Goal: Information Seeking & Learning: Learn about a topic

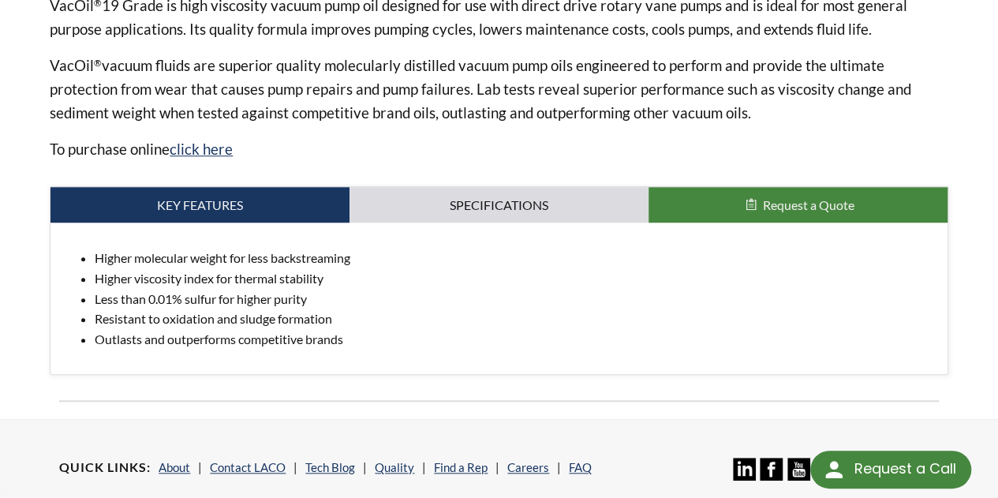
scroll to position [584, 0]
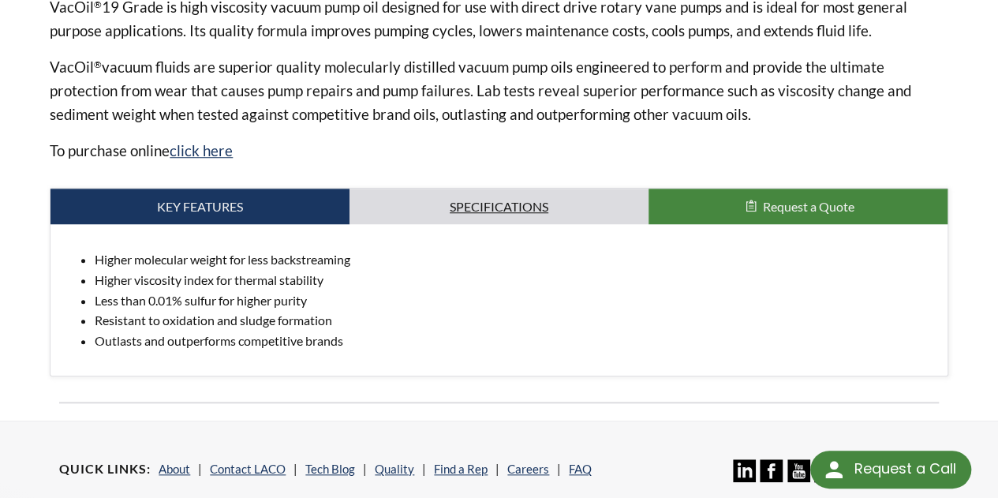
click at [462, 189] on link "Specifications" at bounding box center [498, 207] width 299 height 36
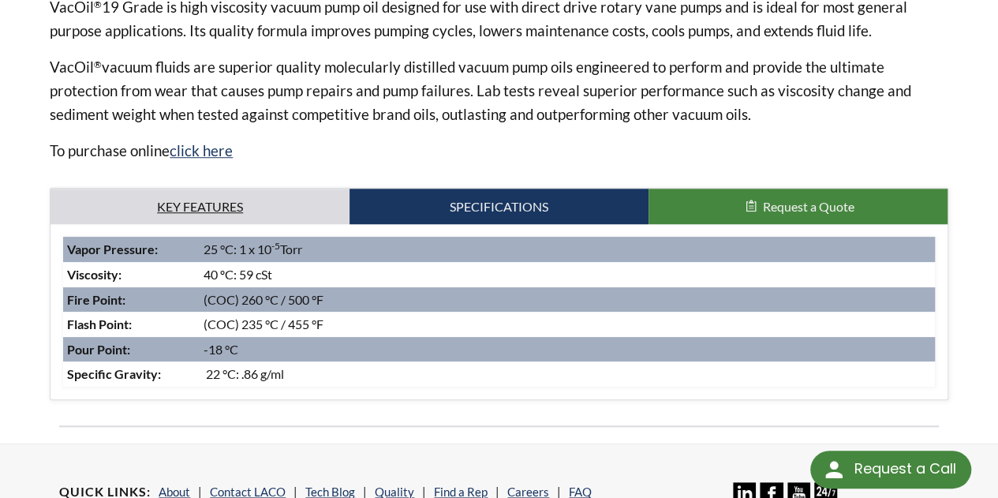
click at [221, 189] on link "Key Features" at bounding box center [199, 207] width 299 height 36
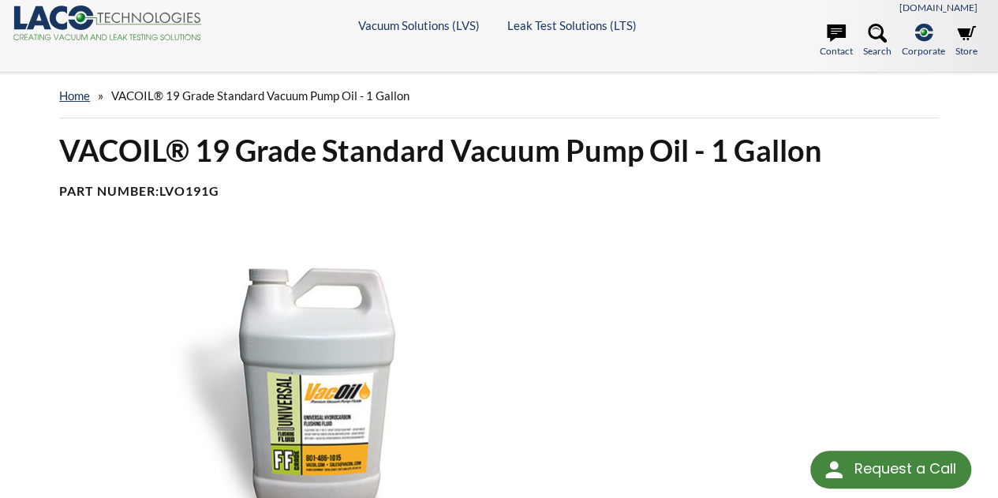
scroll to position [0, 0]
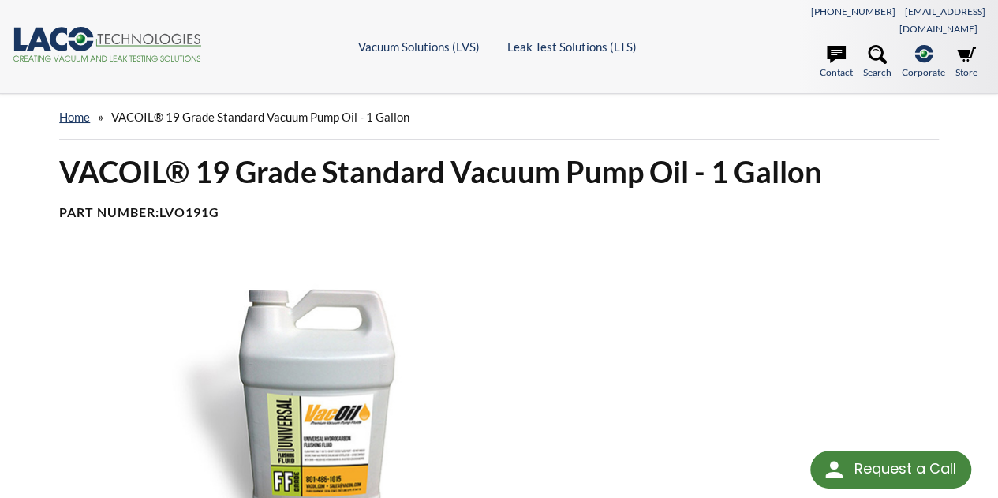
click at [872, 45] on icon at bounding box center [877, 54] width 19 height 19
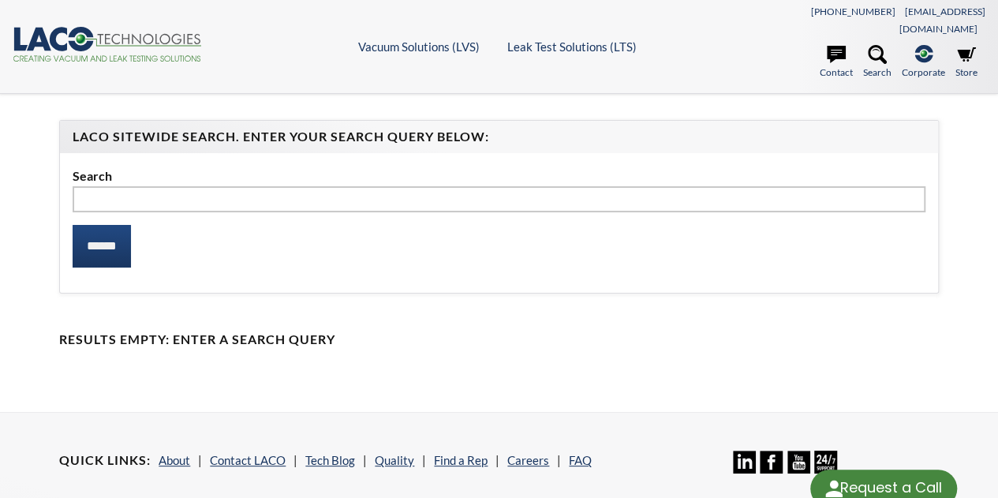
select select "Language Translate Widget"
